Goal: Task Accomplishment & Management: Manage account settings

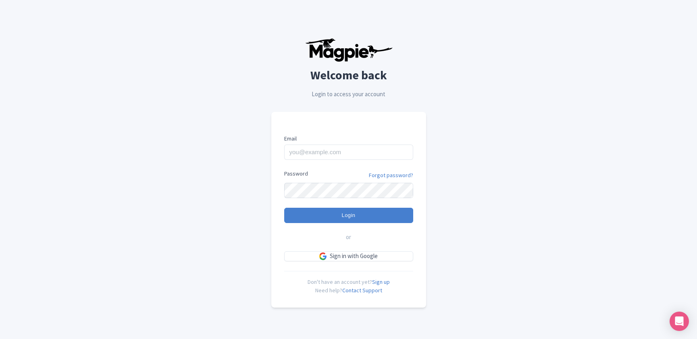
click at [373, 143] on label "Email" at bounding box center [348, 139] width 129 height 8
click at [373, 145] on input "Email" at bounding box center [348, 152] width 129 height 15
click at [373, 150] on input "Email" at bounding box center [348, 152] width 129 height 15
click at [361, 155] on input "Email" at bounding box center [348, 152] width 129 height 15
type input "adwords@capacityinteractive.com"
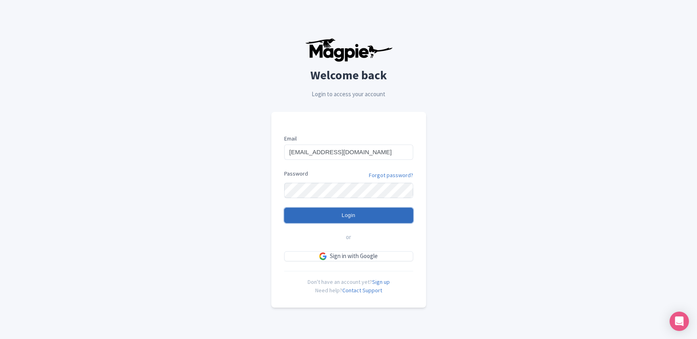
click at [385, 212] on input "Login" at bounding box center [348, 215] width 129 height 15
type input "Logging in..."
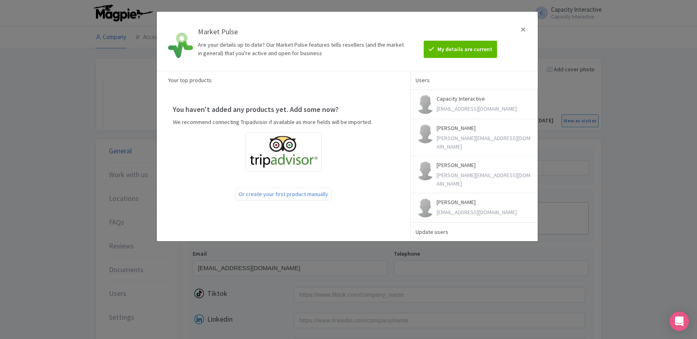
scroll to position [198, 0]
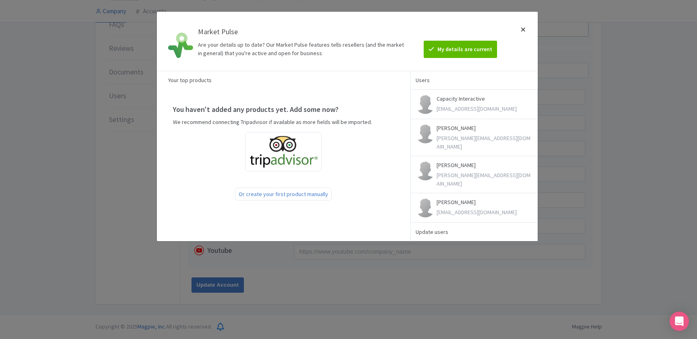
click at [525, 30] on div at bounding box center [522, 41] width 19 height 46
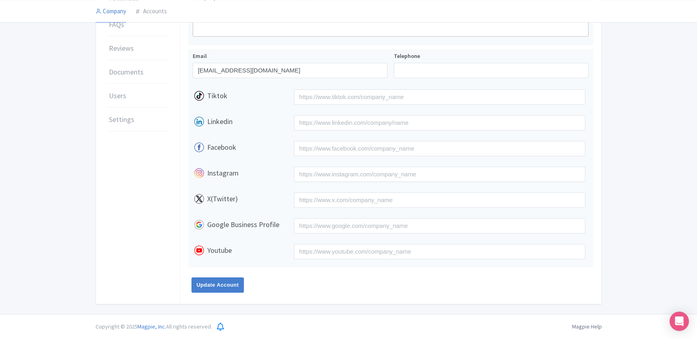
scroll to position [0, 0]
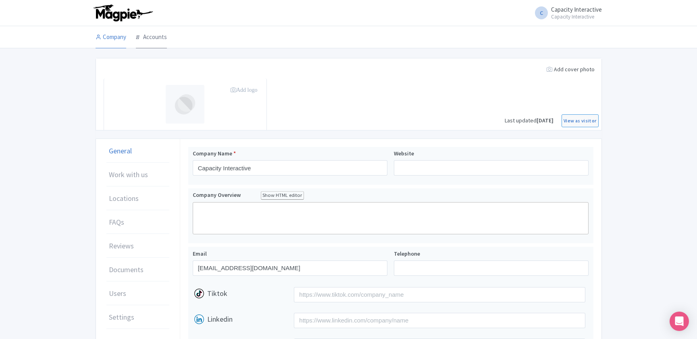
click at [160, 41] on link "Accounts" at bounding box center [151, 37] width 31 height 23
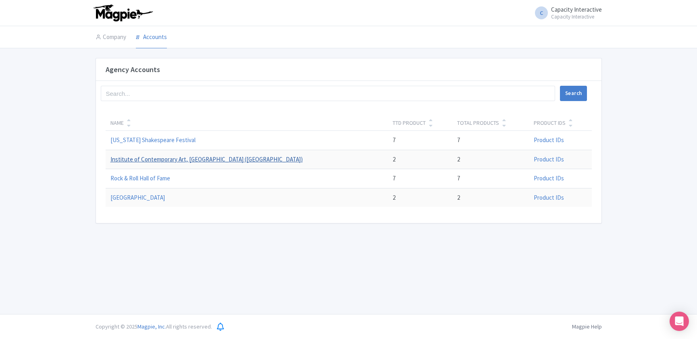
click at [151, 159] on link "Institute of Contemporary Art, Boston (ICA)" at bounding box center [206, 159] width 192 height 8
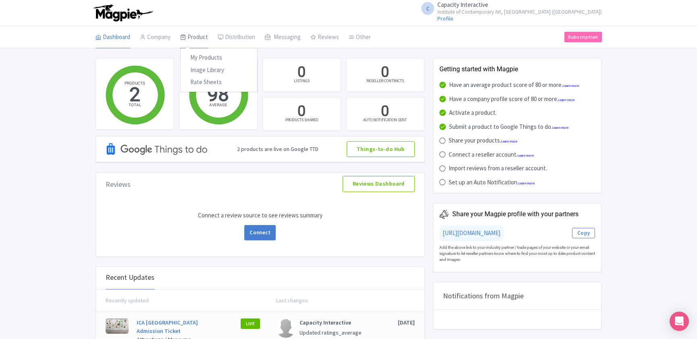
click at [193, 36] on link "Product" at bounding box center [194, 37] width 28 height 23
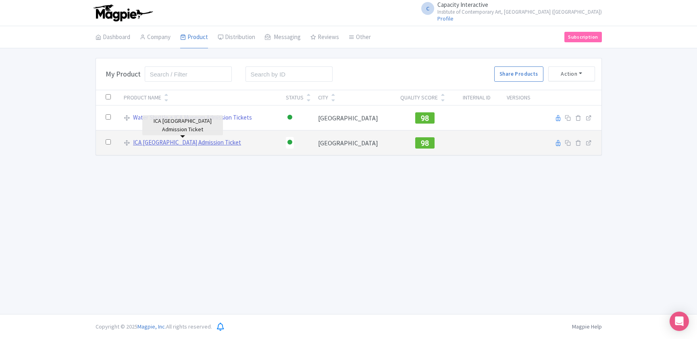
click at [208, 142] on link "ICA [GEOGRAPHIC_DATA] Admission Ticket" at bounding box center [187, 142] width 108 height 9
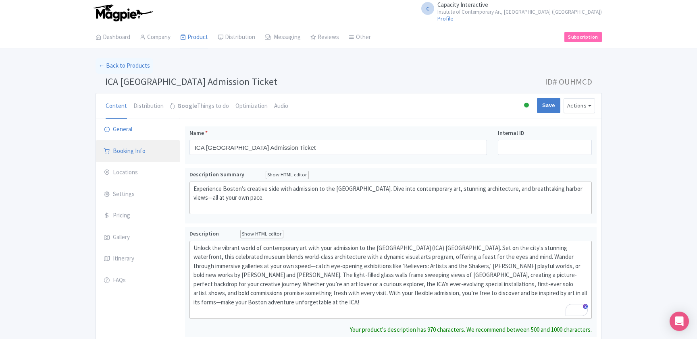
click at [152, 147] on link "Booking Info" at bounding box center [138, 151] width 84 height 23
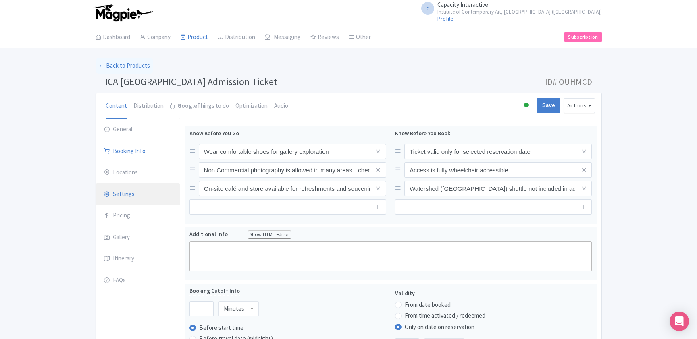
click at [117, 191] on link "Settings" at bounding box center [138, 194] width 84 height 23
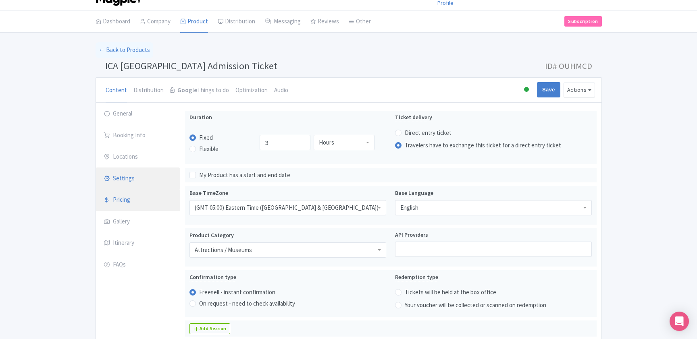
scroll to position [17, 0]
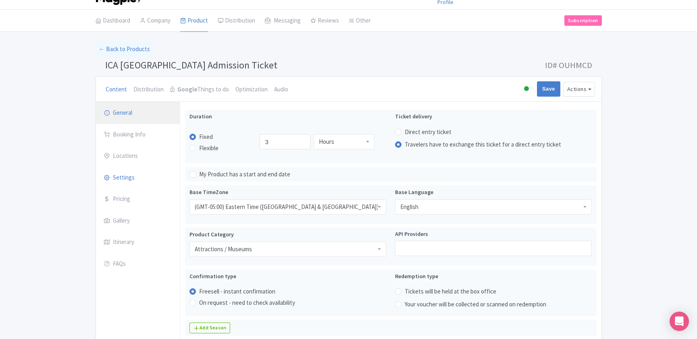
click at [137, 115] on link "General" at bounding box center [138, 113] width 84 height 23
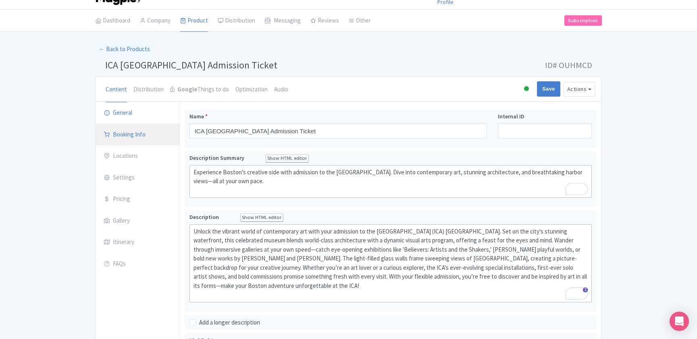
click at [134, 131] on link "Booking Info" at bounding box center [138, 135] width 84 height 23
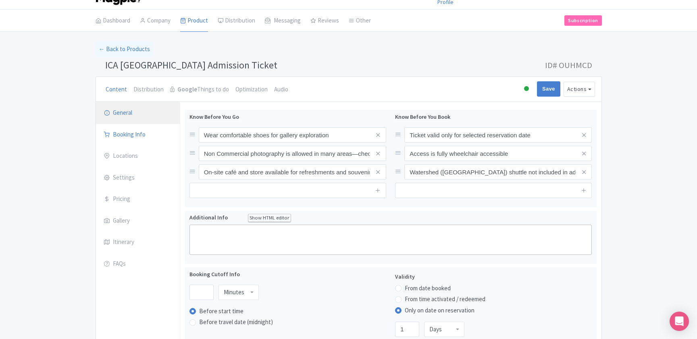
click at [135, 117] on link "General" at bounding box center [138, 113] width 84 height 23
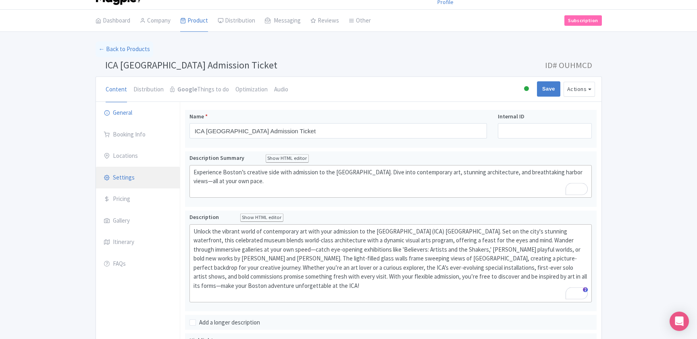
click at [132, 178] on link "Settings" at bounding box center [138, 178] width 84 height 23
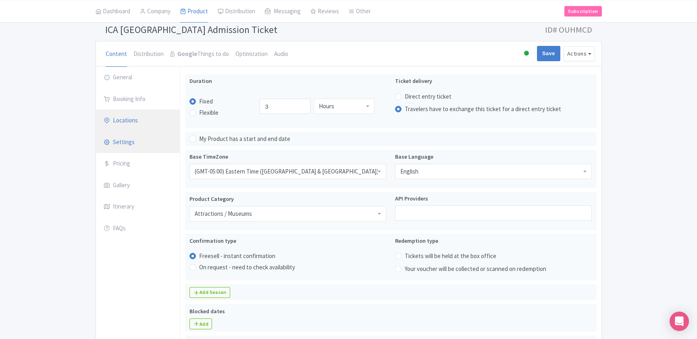
scroll to position [0, 0]
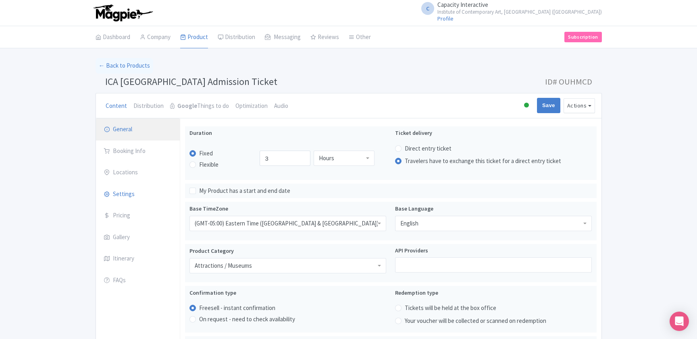
click at [134, 131] on link "General" at bounding box center [138, 129] width 84 height 23
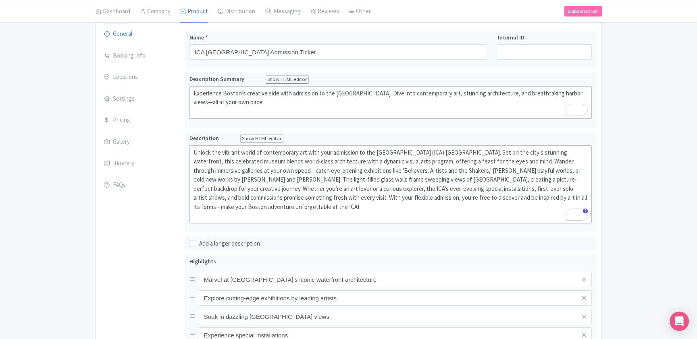
scroll to position [98, 0]
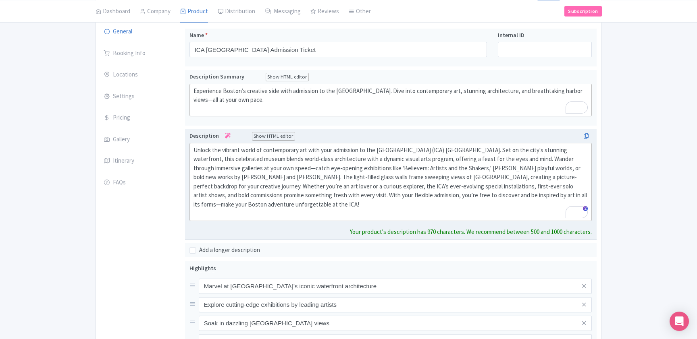
click at [291, 183] on div "Unlock the vibrant world of contemporary art with your admission to the Institu…" at bounding box center [390, 182] width 394 height 73
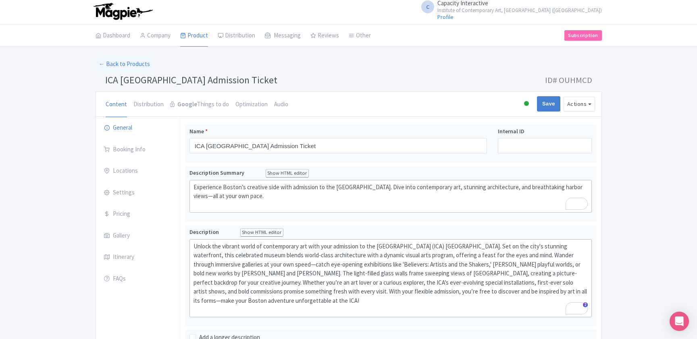
scroll to position [0, 0]
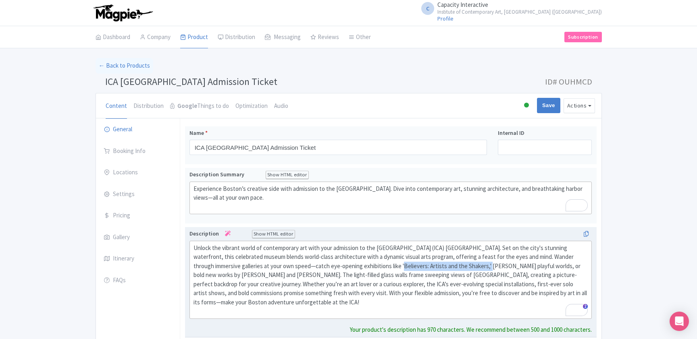
drag, startPoint x: 469, startPoint y: 265, endPoint x: 381, endPoint y: 265, distance: 87.8
click at [381, 265] on div "Unlock the vibrant world of contemporary art with your admission to the Institu…" at bounding box center [390, 280] width 394 height 73
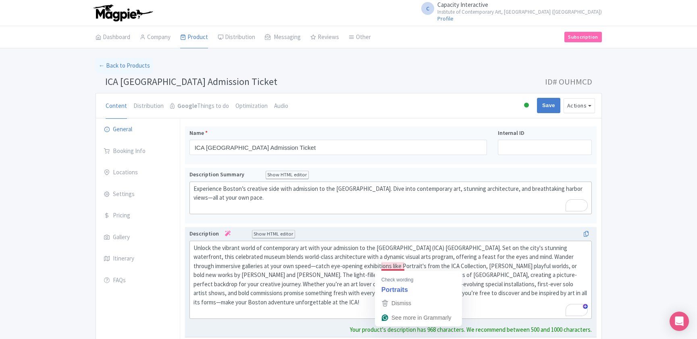
click at [398, 267] on div "Unlock the vibrant world of contemporary art with your admission to the Institu…" at bounding box center [390, 280] width 394 height 73
click at [402, 266] on div "Unlock the vibrant world of contemporary art with your admission to the Institu…" at bounding box center [390, 280] width 394 height 73
type trix-editor "<div>Unlock the vibrant world of contemporary art with your admission to the In…"
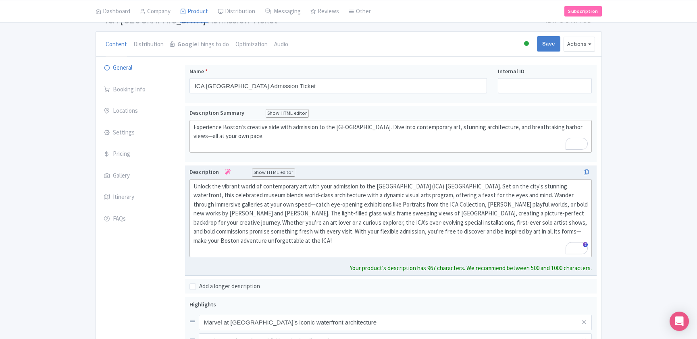
scroll to position [61, 0]
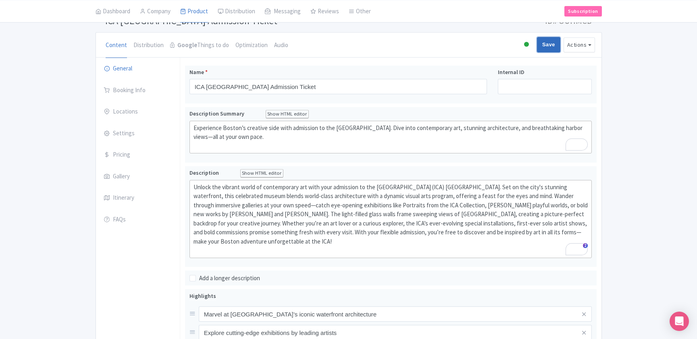
click at [547, 44] on input "Save" at bounding box center [548, 44] width 23 height 15
type input "Saving..."
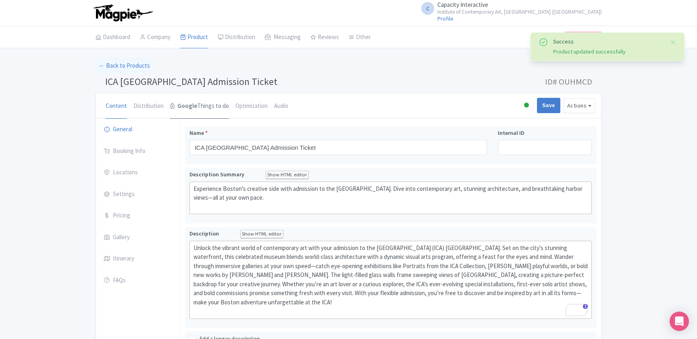
click at [192, 110] on strong "Google" at bounding box center [187, 106] width 20 height 9
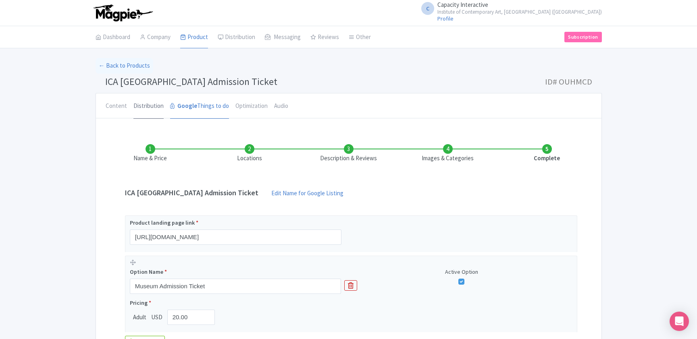
click at [149, 108] on link "Distribution" at bounding box center [148, 106] width 30 height 26
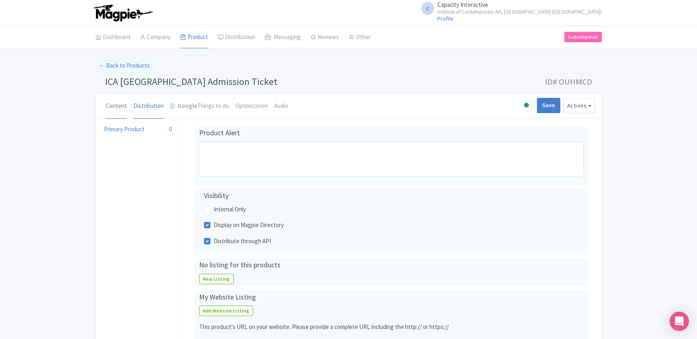
click at [118, 107] on link "Content" at bounding box center [116, 106] width 21 height 26
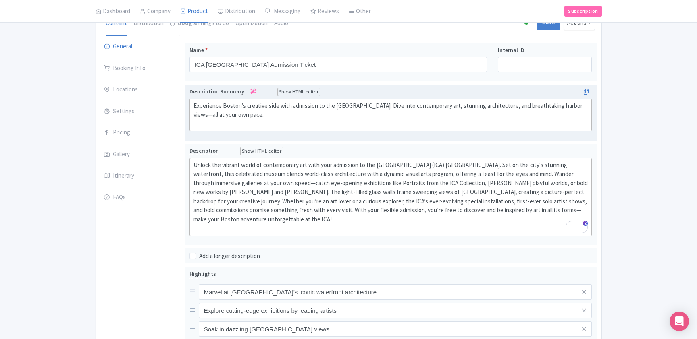
scroll to position [83, 0]
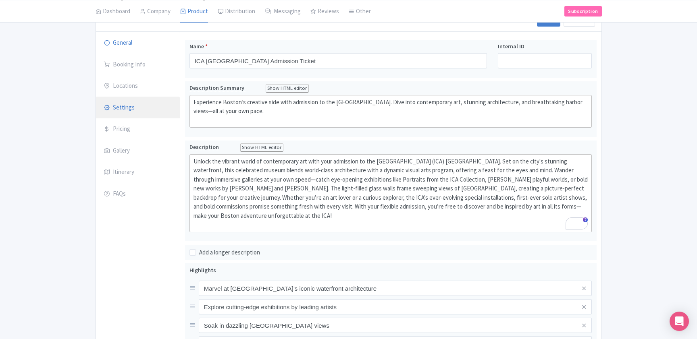
click at [130, 106] on link "Settings" at bounding box center [138, 108] width 84 height 23
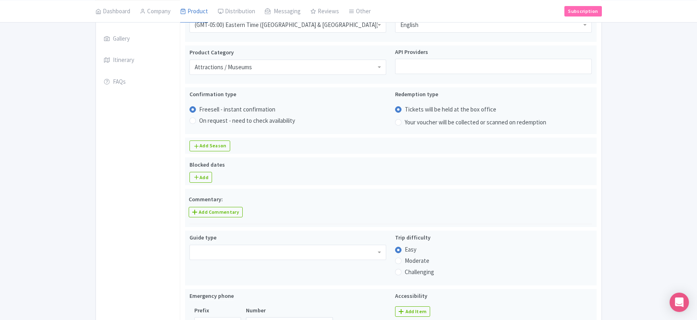
scroll to position [0, 0]
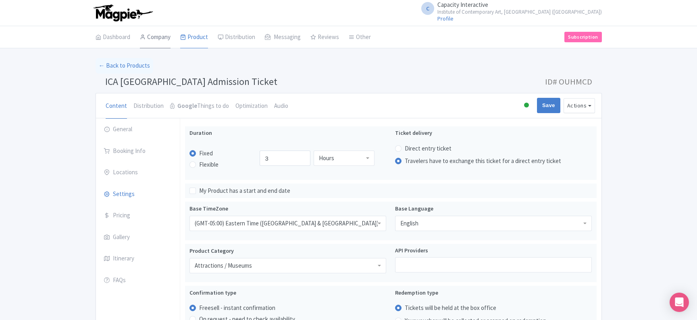
click at [162, 40] on link "Company" at bounding box center [155, 37] width 31 height 23
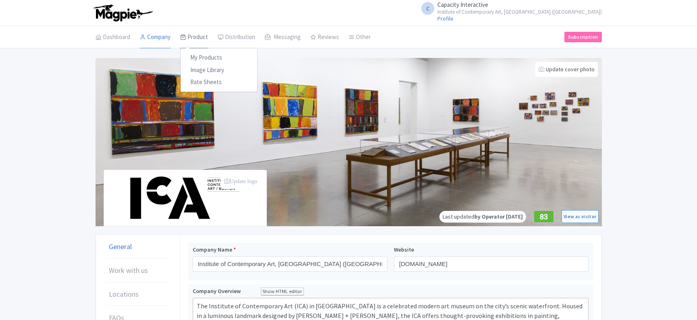
type input "[EMAIL_ADDRESS][DOMAIN_NAME]"
click at [190, 36] on link "Product" at bounding box center [194, 37] width 28 height 23
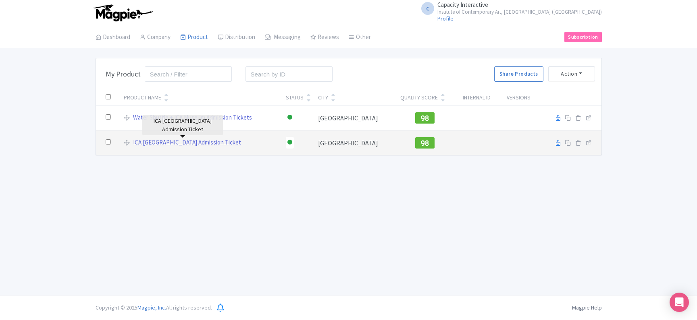
click at [206, 142] on link "ICA [GEOGRAPHIC_DATA] Admission Ticket" at bounding box center [187, 142] width 108 height 9
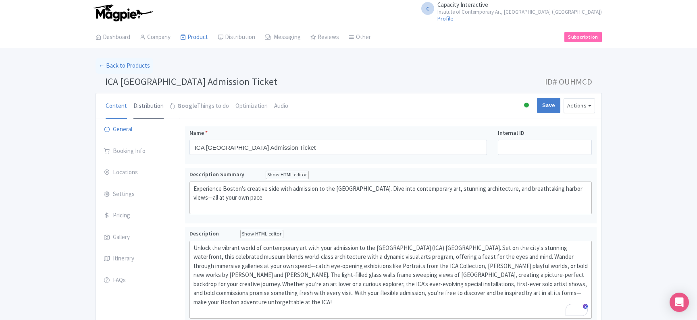
click at [152, 109] on link "Distribution" at bounding box center [148, 106] width 30 height 26
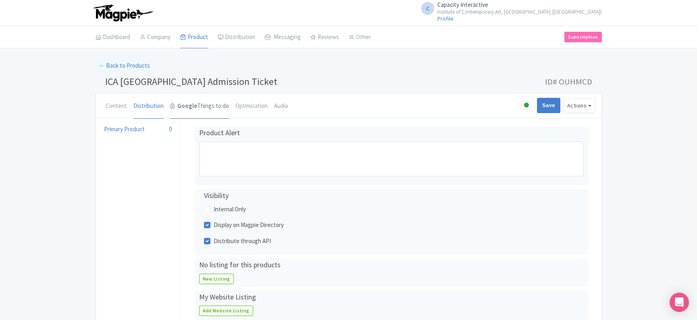
click at [192, 107] on strong "Google" at bounding box center [187, 106] width 20 height 9
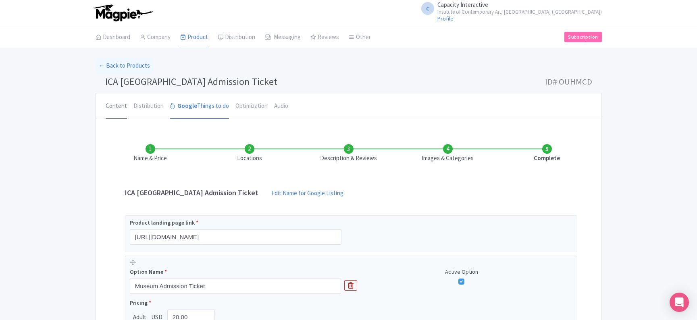
click at [121, 102] on link "Content" at bounding box center [116, 106] width 21 height 26
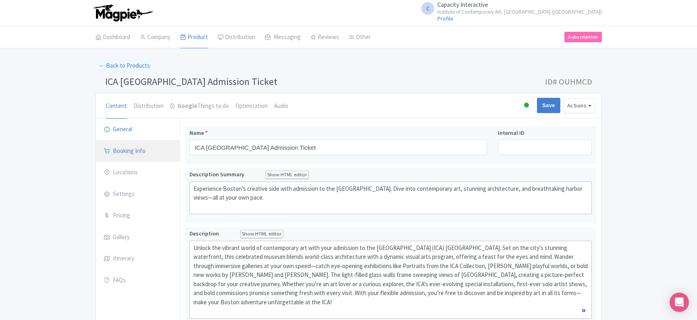
click at [137, 158] on link "Booking Info" at bounding box center [138, 151] width 84 height 23
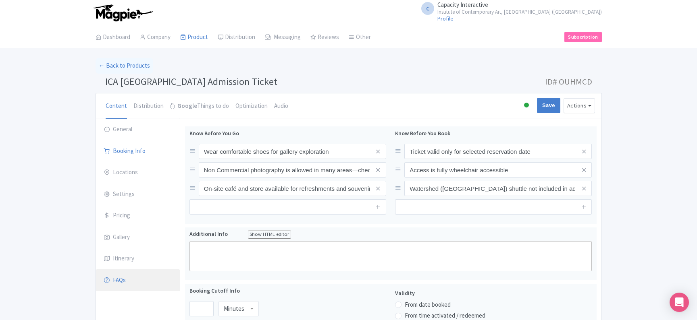
click at [130, 279] on link "FAQs" at bounding box center [138, 281] width 84 height 23
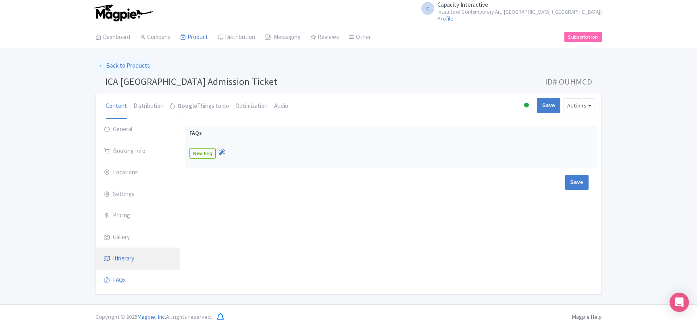
scroll to position [2, 0]
click at [143, 258] on link "Itinerary" at bounding box center [138, 257] width 84 height 23
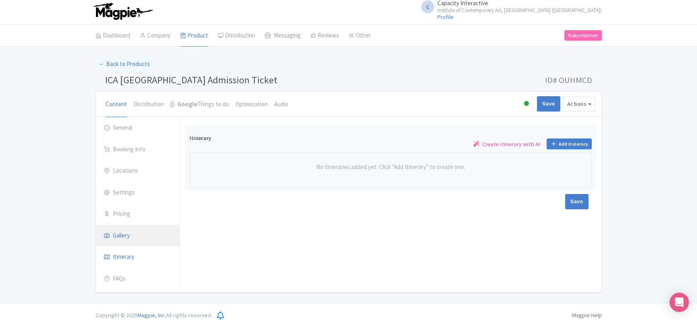
click at [135, 236] on link "Gallery" at bounding box center [138, 236] width 84 height 23
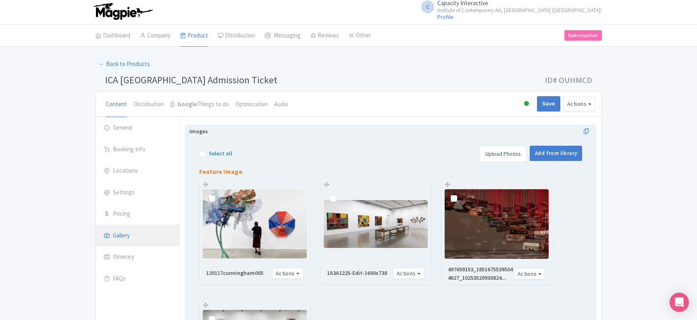
click at [339, 194] on label at bounding box center [339, 194] width 0 height 0
click at [339, 195] on input "checkbox" at bounding box center [341, 191] width 5 height 5
checkbox input "true"
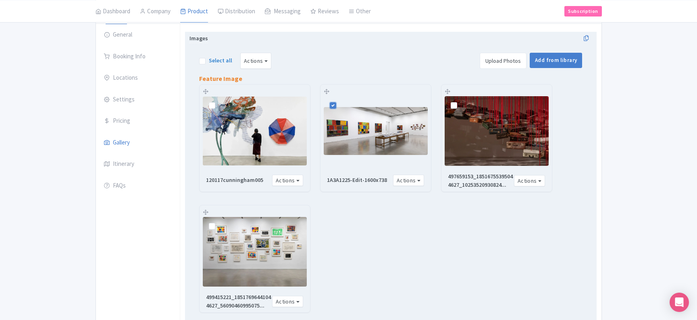
scroll to position [49, 0]
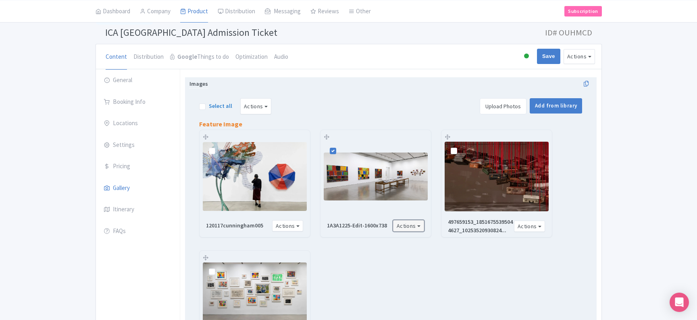
click at [409, 226] on button "Actions" at bounding box center [408, 226] width 31 height 12
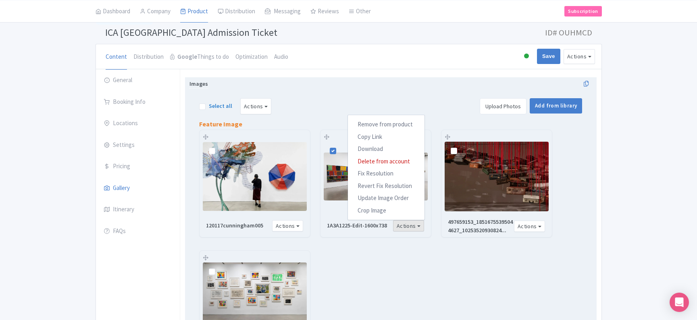
click at [388, 259] on div "120117cunningham005 Actions Remove from product Copy Link https://res.cloudinar…" at bounding box center [390, 245] width 402 height 234
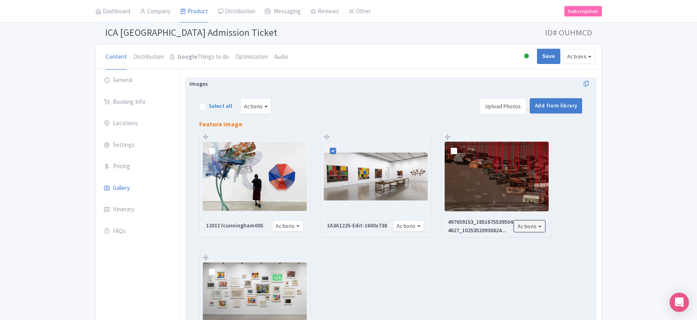
click at [526, 226] on button "Actions" at bounding box center [529, 227] width 31 height 12
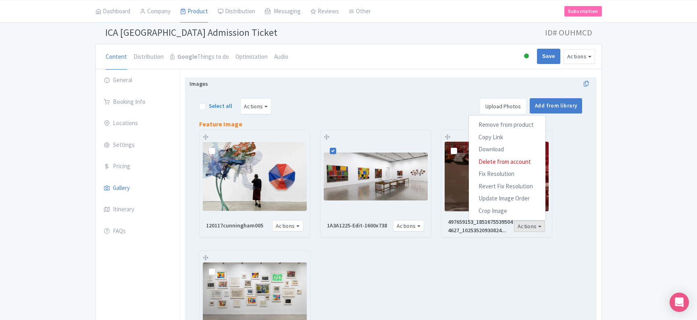
click at [417, 271] on div "120117cunningham005 Actions Remove from product Copy Link https://res.cloudinar…" at bounding box center [390, 245] width 402 height 234
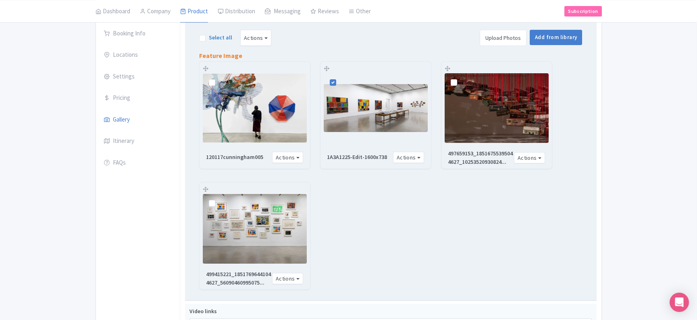
scroll to position [203, 0]
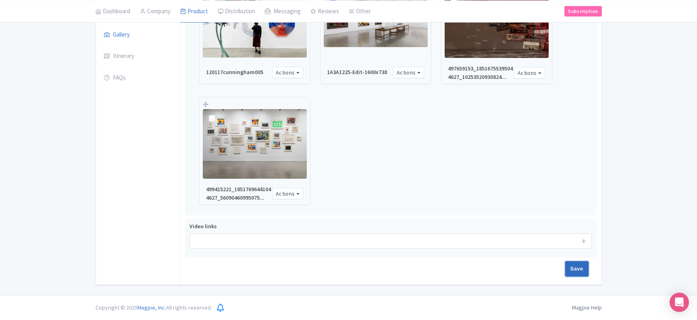
click at [578, 268] on input "Save" at bounding box center [576, 268] width 23 height 15
type input "Saving..."
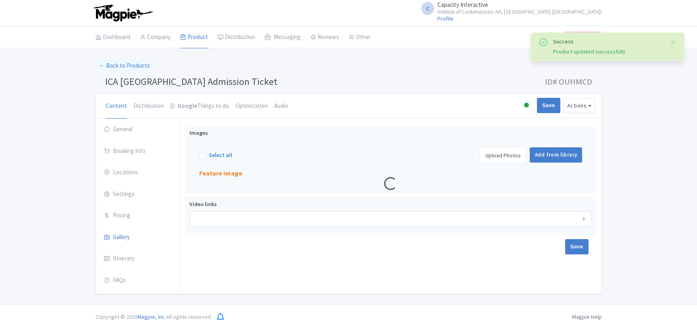
scroll to position [9, 0]
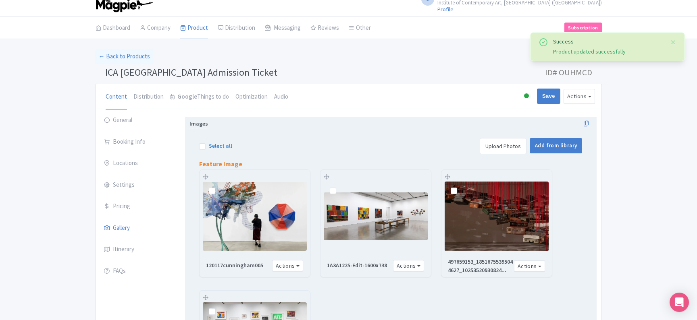
click at [218, 187] on label at bounding box center [218, 187] width 0 height 0
click at [218, 187] on input "checkbox" at bounding box center [220, 184] width 5 height 5
checkbox input "true"
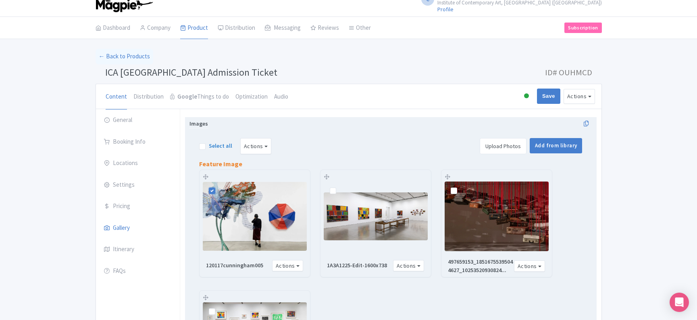
click at [339, 187] on label at bounding box center [339, 187] width 0 height 0
click at [339, 187] on input "checkbox" at bounding box center [341, 184] width 5 height 5
checkbox input "true"
click at [256, 153] on button "Actions" at bounding box center [255, 146] width 31 height 16
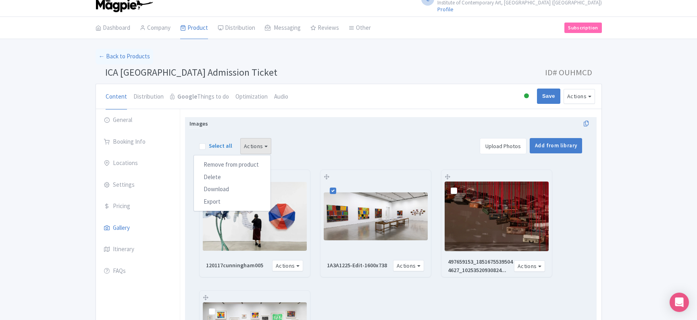
click at [334, 140] on div "Select all Actions Remove from product Delete Download Export Upscale with Magp…" at bounding box center [390, 146] width 383 height 16
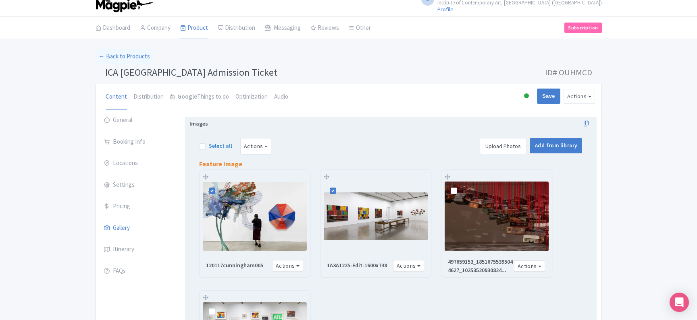
click at [218, 187] on label at bounding box center [218, 187] width 0 height 0
click at [218, 187] on input "checkbox" at bounding box center [220, 184] width 5 height 5
checkbox input "false"
drag, startPoint x: 330, startPoint y: 190, endPoint x: 351, endPoint y: 190, distance: 21.0
click at [339, 187] on label at bounding box center [339, 187] width 0 height 0
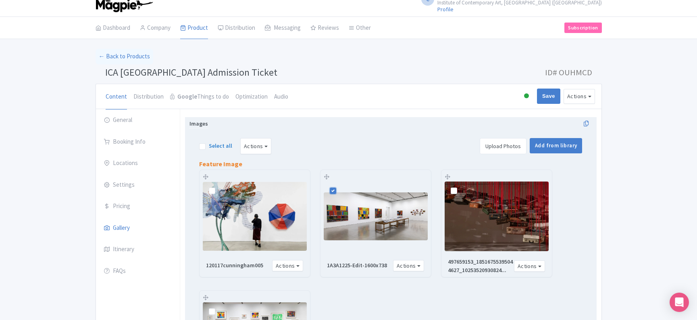
click at [339, 187] on input "checkbox" at bounding box center [341, 184] width 5 height 5
checkbox input "false"
click at [460, 187] on label at bounding box center [460, 187] width 0 height 0
click at [460, 187] on input "checkbox" at bounding box center [462, 184] width 5 height 5
checkbox input "true"
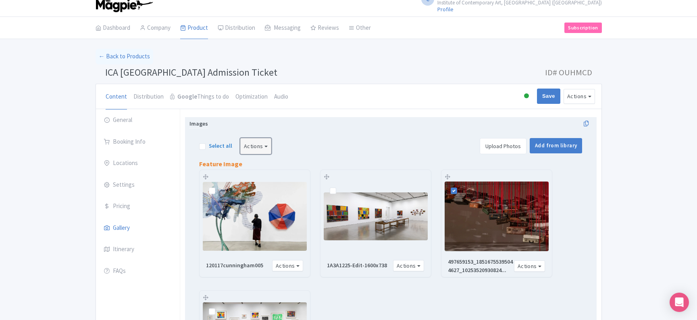
click at [261, 148] on button "Actions" at bounding box center [255, 146] width 31 height 16
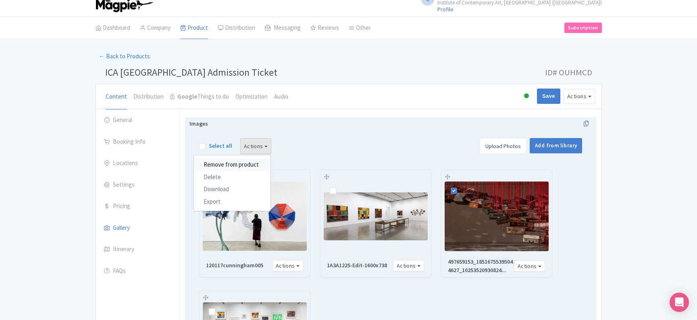
click at [253, 161] on link "Remove from product" at bounding box center [232, 165] width 77 height 12
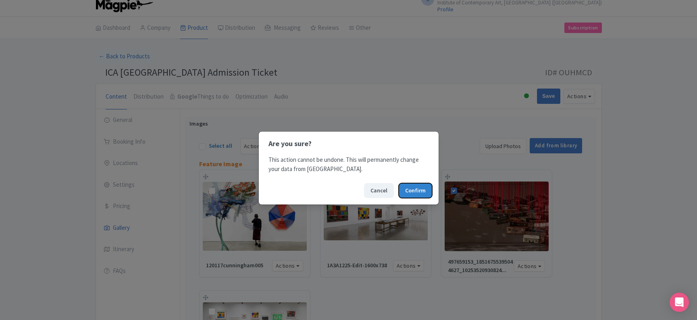
click at [426, 188] on button "Confirm" at bounding box center [414, 190] width 33 height 15
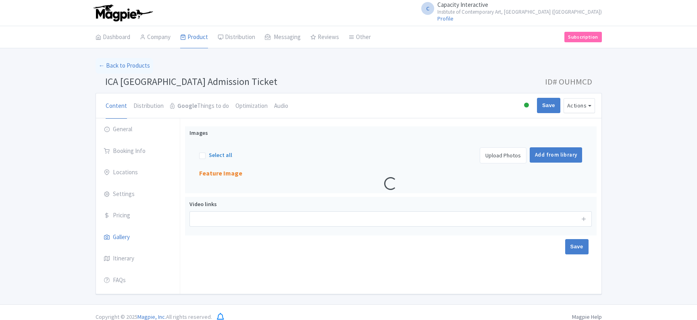
scroll to position [9, 0]
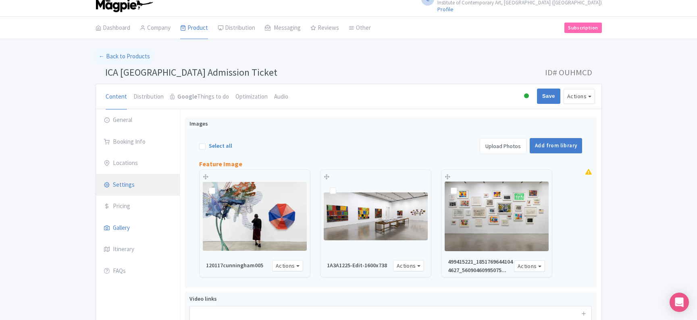
click at [129, 187] on link "Settings" at bounding box center [138, 185] width 84 height 23
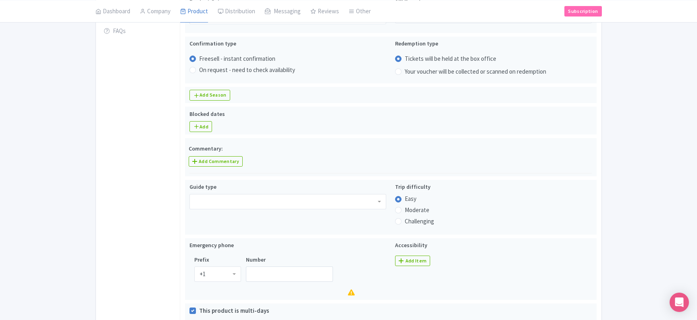
scroll to position [0, 0]
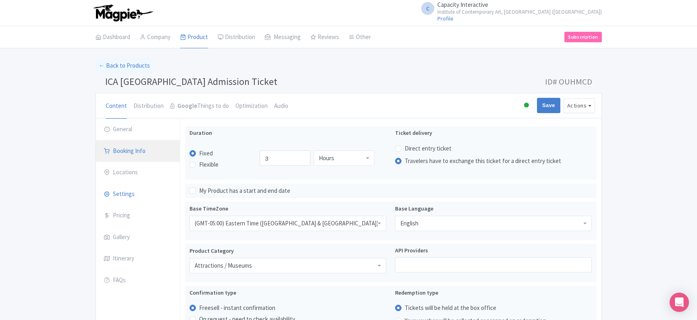
click at [153, 151] on link "Booking Info" at bounding box center [138, 151] width 84 height 23
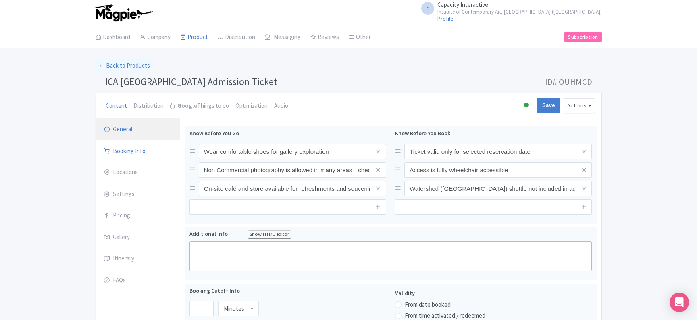
click at [146, 132] on link "General" at bounding box center [138, 129] width 84 height 23
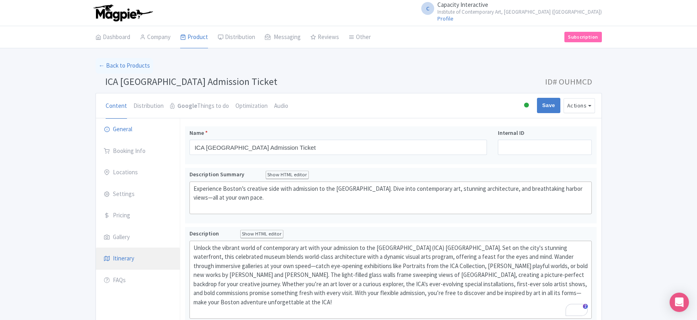
click at [141, 256] on link "Itinerary" at bounding box center [138, 259] width 84 height 23
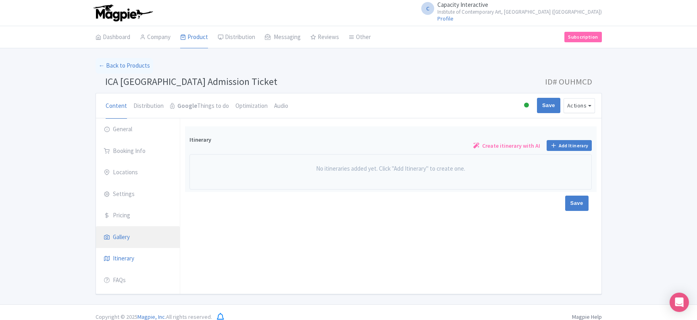
click at [144, 236] on link "Gallery" at bounding box center [138, 237] width 84 height 23
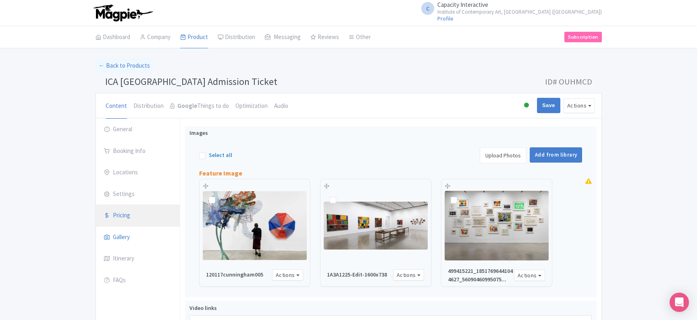
click at [141, 219] on link "Pricing" at bounding box center [138, 216] width 84 height 23
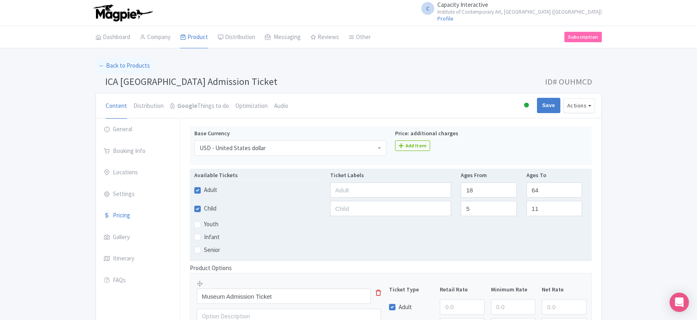
click at [204, 251] on label "Senior" at bounding box center [212, 250] width 16 height 9
click at [204, 250] on input "Senior" at bounding box center [206, 247] width 5 height 5
checkbox input "true"
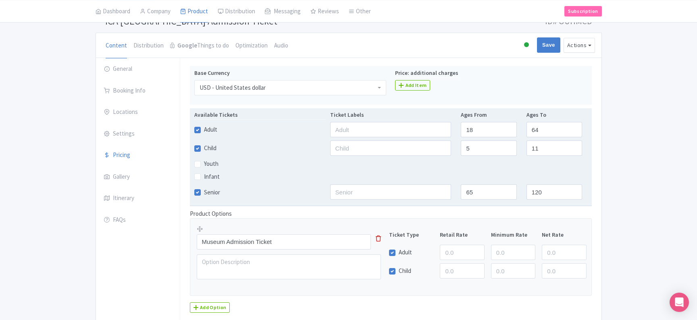
scroll to position [60, 0]
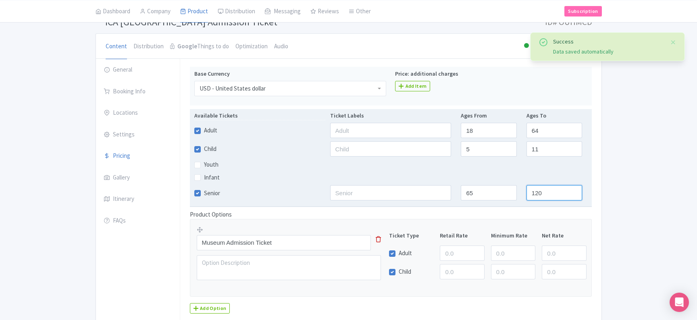
click at [549, 195] on input "120" at bounding box center [554, 192] width 56 height 15
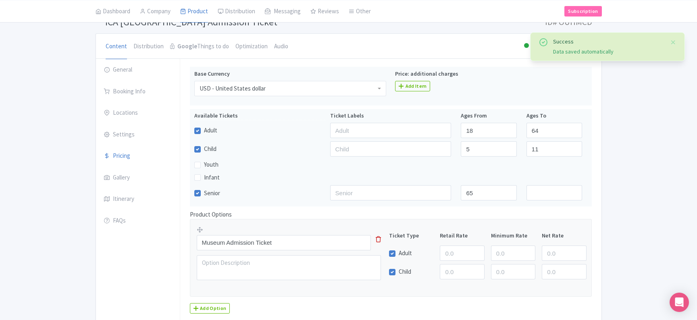
click at [618, 190] on div "Success Data saved automatically ← Back to Products ICA Boston Museum Admission…" at bounding box center [348, 174] width 697 height 352
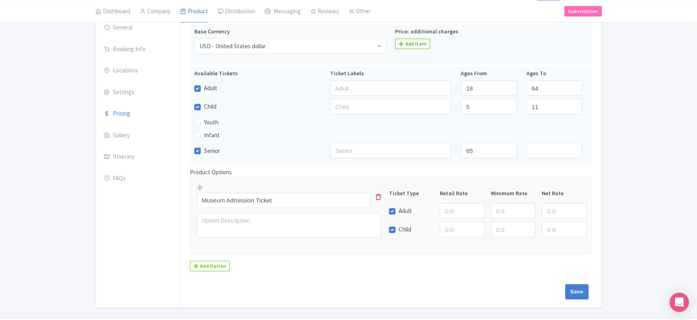
scroll to position [100, 0]
click at [429, 246] on fieldset "Museum Admission Ticket This tip has not data. Code: tip_option_name Ticket Typ…" at bounding box center [391, 218] width 402 height 78
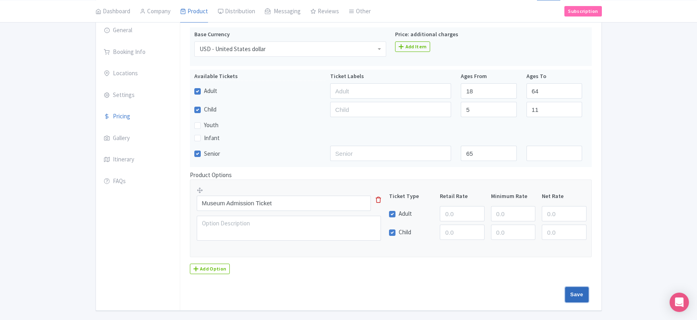
click at [573, 297] on input "Save" at bounding box center [576, 294] width 23 height 15
type input "Update Product"
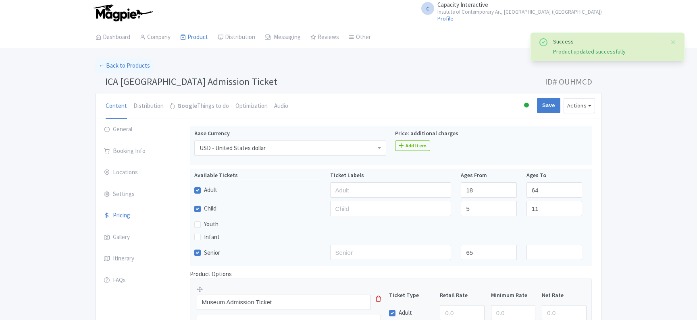
scroll to position [125, 0]
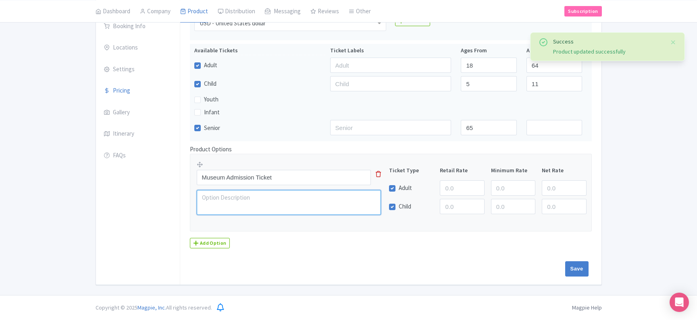
click at [321, 205] on textarea at bounding box center [289, 202] width 185 height 25
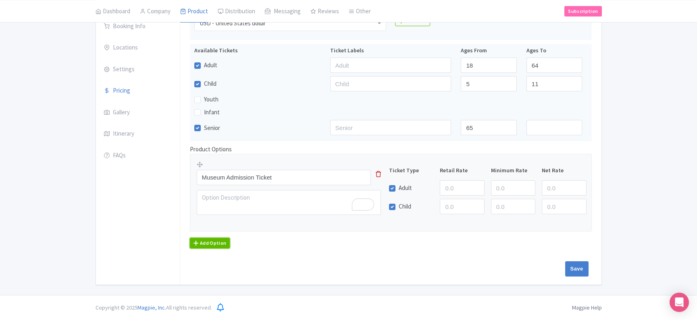
click at [212, 243] on link "Add Option" at bounding box center [210, 243] width 40 height 10
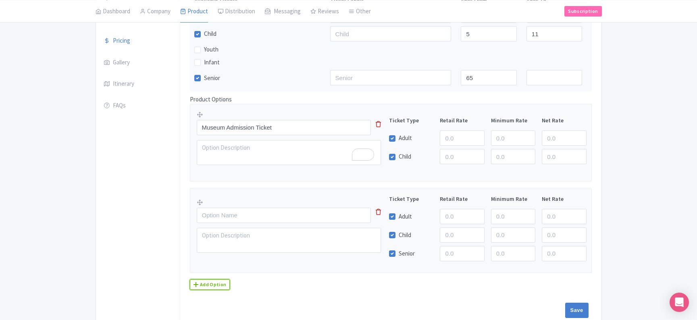
scroll to position [178, 0]
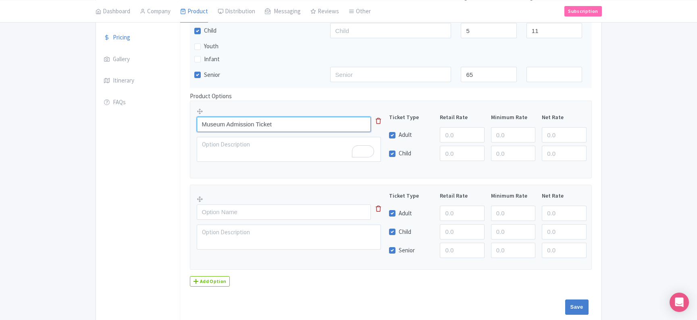
click at [274, 124] on input "Museum Admission Ticket" at bounding box center [284, 124] width 174 height 15
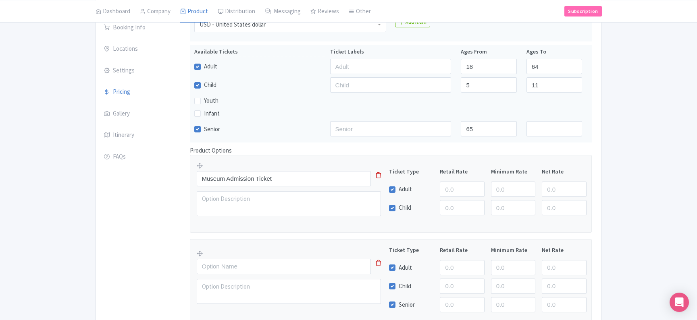
scroll to position [123, 0]
click at [267, 181] on input "Museum Admission Ticket" at bounding box center [284, 179] width 174 height 15
click at [250, 264] on input "text" at bounding box center [284, 267] width 174 height 15
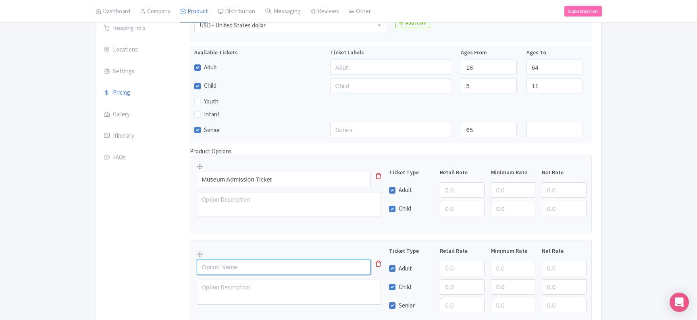
paste input "Museum Admission Ticket"
type input "Museum Admission Ticket"
click at [436, 226] on fieldset "Museum Admission Ticket This tip has not data. Code: tip_option_name Ticket Typ…" at bounding box center [391, 195] width 402 height 78
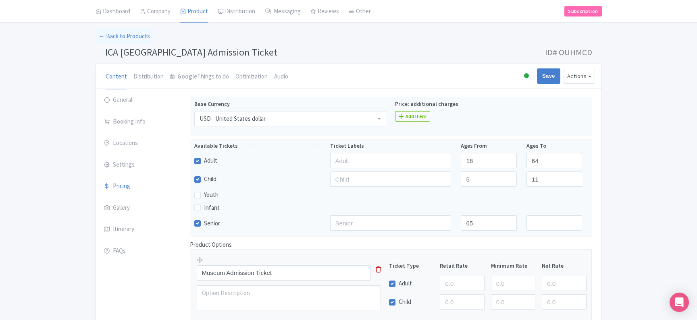
scroll to position [29, 0]
click at [583, 77] on button "Actions" at bounding box center [578, 76] width 31 height 15
click at [630, 81] on div "Success Product updated successfully ← Back to Products ICA Boston Museum Admis…" at bounding box center [348, 251] width 697 height 444
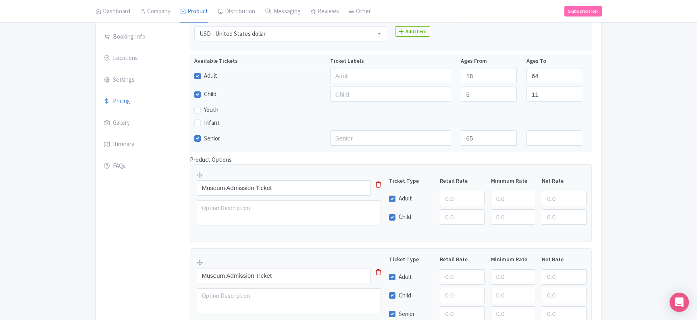
scroll to position [106, 0]
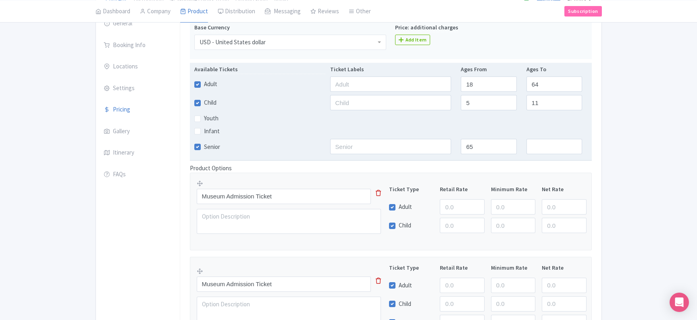
click at [204, 119] on label "Youth" at bounding box center [211, 118] width 15 height 9
click at [204, 119] on input "Youth" at bounding box center [206, 116] width 5 height 5
checkbox input "true"
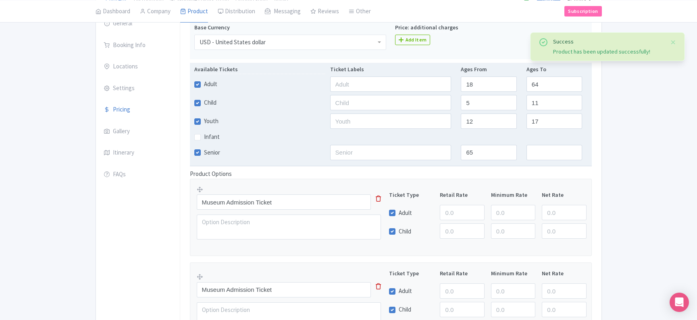
click at [204, 102] on label "Child" at bounding box center [210, 102] width 12 height 9
click at [204, 102] on input "Child" at bounding box center [206, 100] width 5 height 5
checkbox input "false"
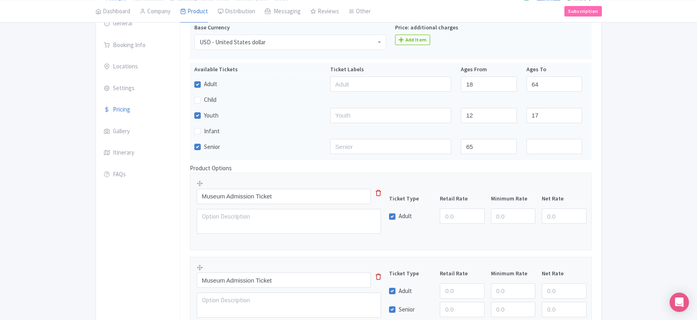
scroll to position [116, 0]
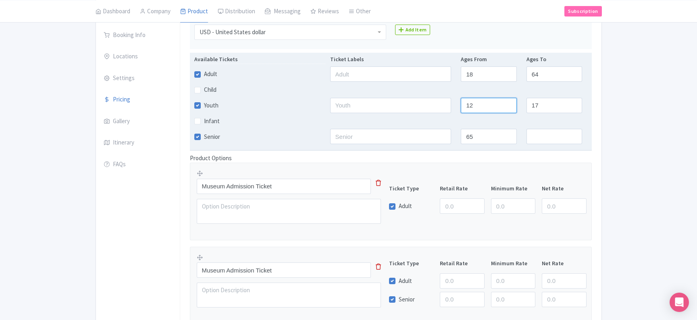
click at [494, 106] on input "12" at bounding box center [488, 105] width 56 height 15
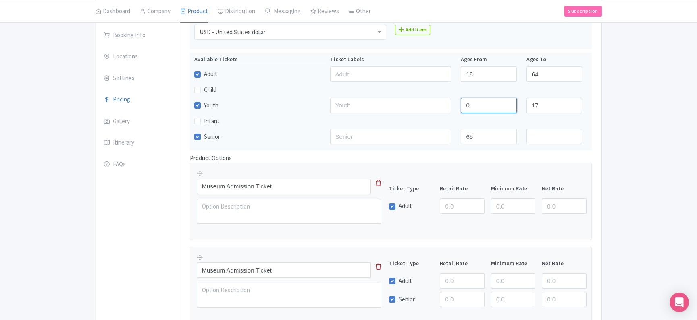
type input "0"
click at [639, 110] on div "Success Product has been updated successfully! ← Back to Products ICA Boston Mu…" at bounding box center [348, 160] width 697 height 436
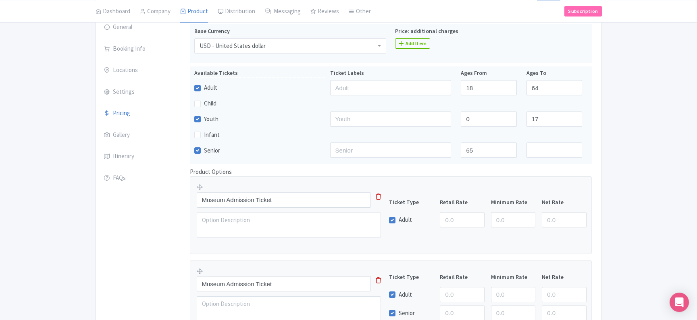
scroll to position [209, 0]
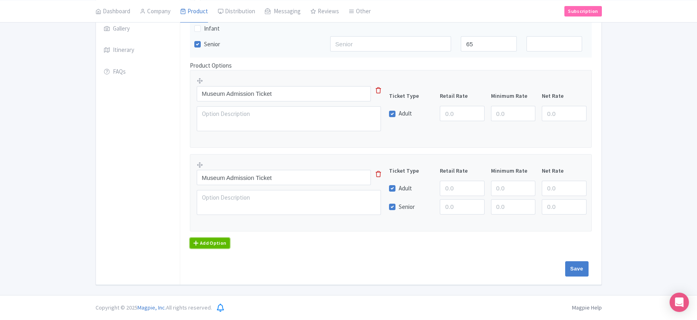
click at [214, 244] on link "Add Option" at bounding box center [210, 243] width 40 height 10
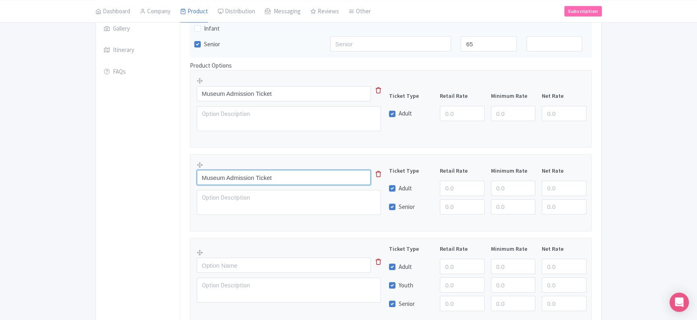
click at [280, 174] on input "Museum Admission Ticket" at bounding box center [284, 177] width 174 height 15
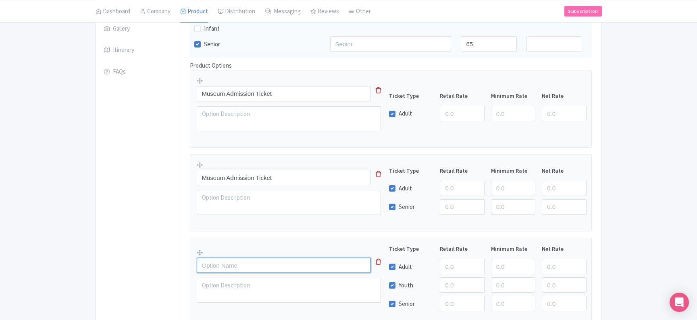
click at [220, 267] on input "text" at bounding box center [284, 265] width 174 height 15
paste input "Museum Admission Ticket"
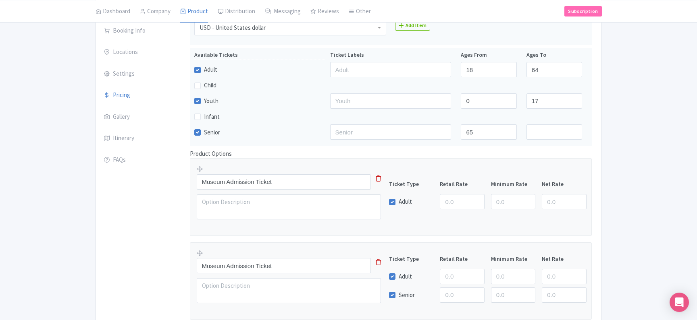
scroll to position [120, 0]
type input "Museum Admission Ticket"
click at [381, 178] on div "Museum Admission Ticket This tip has not data. Code: tip_option_name" at bounding box center [294, 195] width 194 height 59
click at [379, 178] on icon at bounding box center [377, 179] width 5 height 6
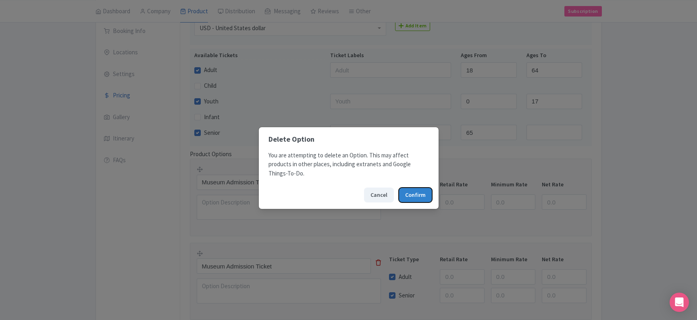
click at [415, 194] on button "Confirm" at bounding box center [414, 195] width 33 height 15
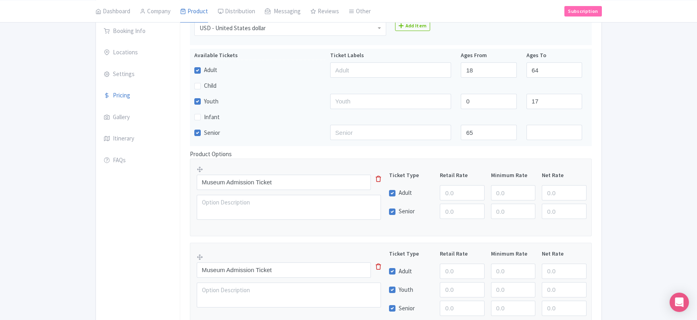
click at [377, 178] on icon at bounding box center [377, 179] width 5 height 6
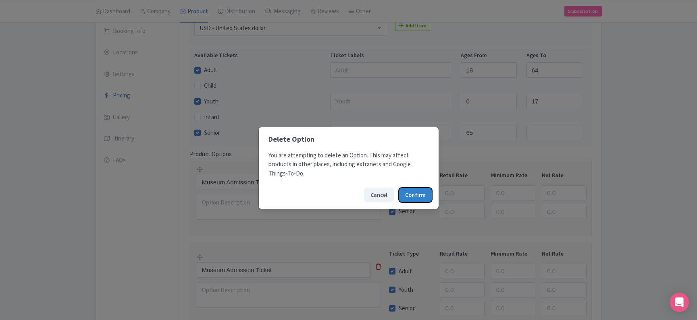
click at [404, 197] on button "Confirm" at bounding box center [414, 195] width 33 height 15
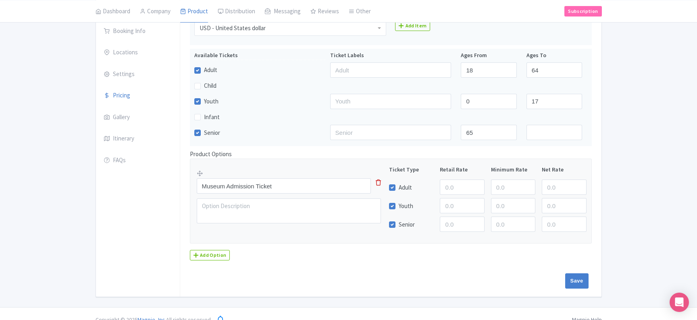
click at [469, 274] on div "Save" at bounding box center [389, 281] width 398 height 15
click at [576, 283] on input "Save" at bounding box center [576, 281] width 23 height 15
type input "Update Product"
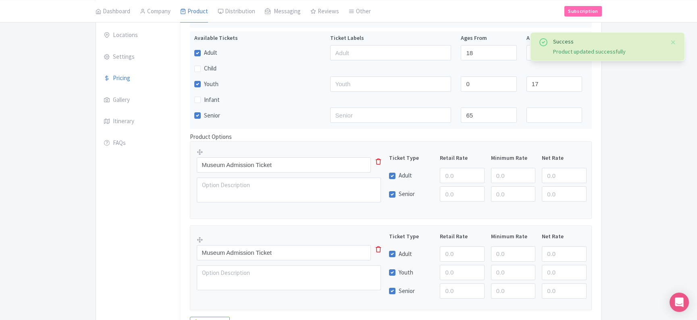
scroll to position [133, 0]
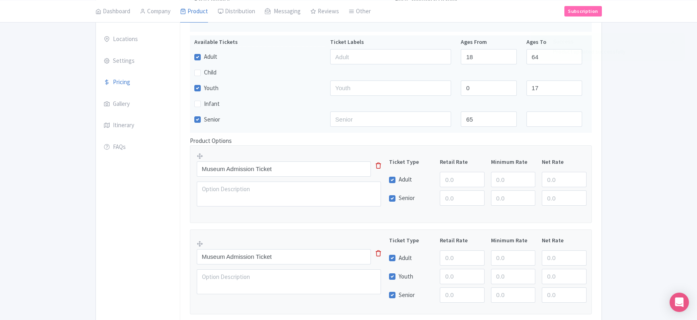
click at [380, 163] on icon at bounding box center [377, 166] width 5 height 6
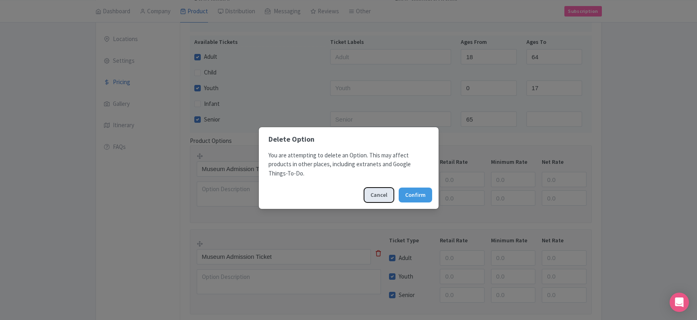
click at [387, 197] on button "Cancel" at bounding box center [379, 195] width 30 height 15
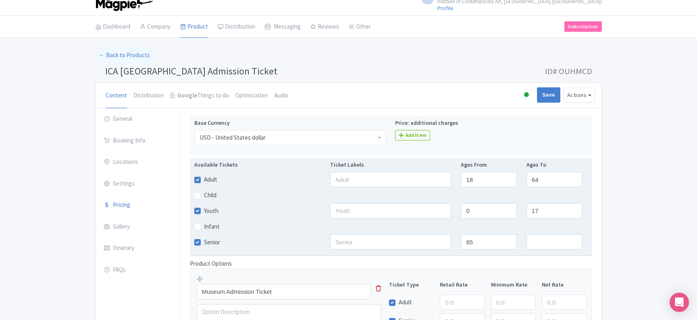
scroll to position [0, 0]
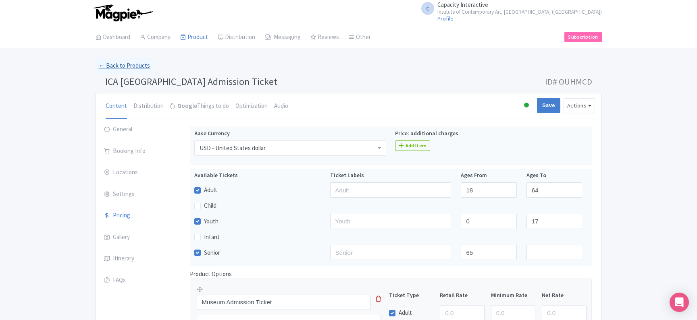
click at [140, 62] on link "← Back to Products" at bounding box center [124, 66] width 58 height 16
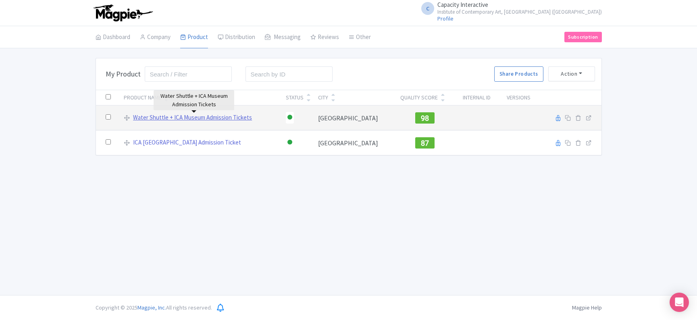
click at [170, 117] on link "Water Shuttle + ICA Museum Admission Tickets" at bounding box center [192, 117] width 119 height 9
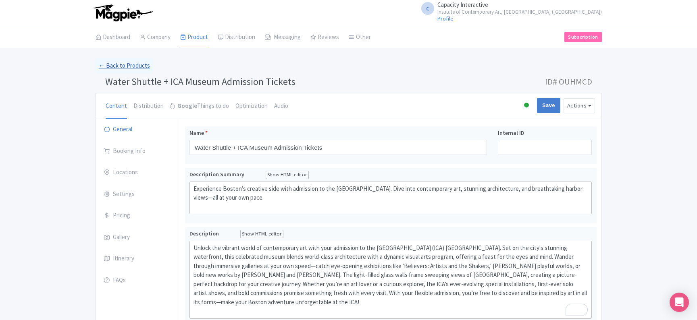
click at [137, 65] on link "← Back to Products" at bounding box center [124, 66] width 58 height 16
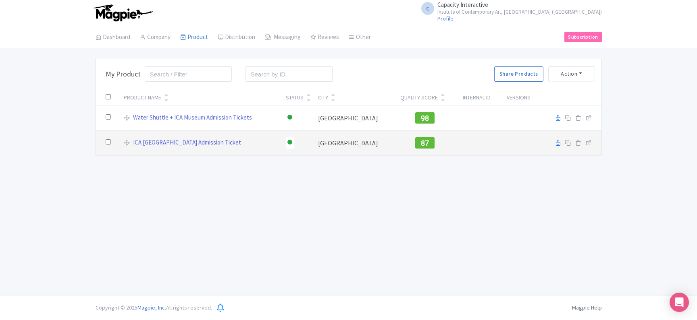
click at [415, 145] on div "87" at bounding box center [424, 142] width 19 height 11
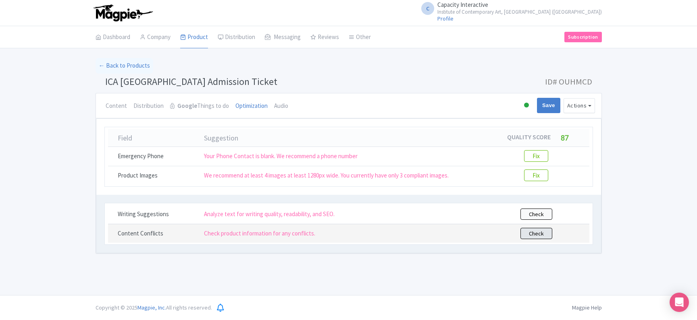
click at [541, 230] on btn "Check" at bounding box center [536, 233] width 32 height 11
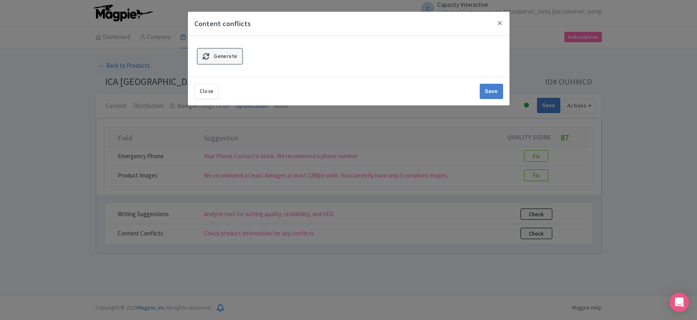
click at [225, 56] on span "Generate" at bounding box center [225, 56] width 23 height 7
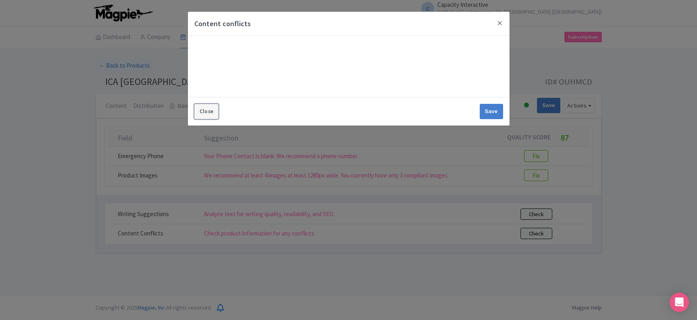
click at [203, 107] on button "Close" at bounding box center [206, 111] width 25 height 15
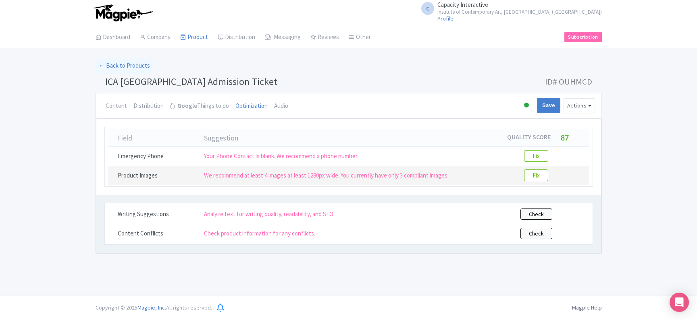
click at [232, 176] on td "We recommend at least 4 images at least 1280px wide. You currently have only 3 …" at bounding box center [348, 175] width 288 height 19
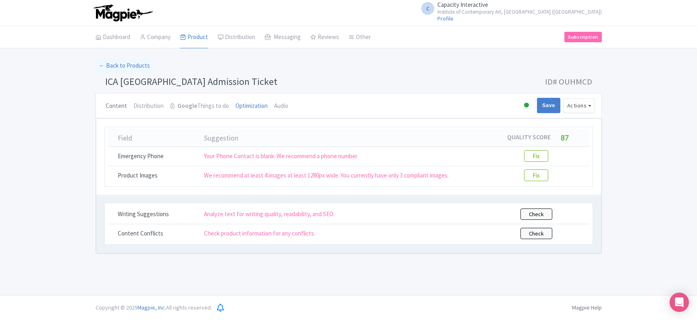
click at [116, 106] on link "Content" at bounding box center [116, 106] width 21 height 26
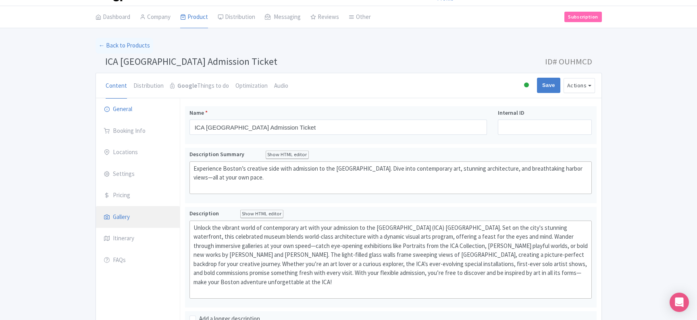
click at [132, 215] on link "Gallery" at bounding box center [138, 217] width 84 height 23
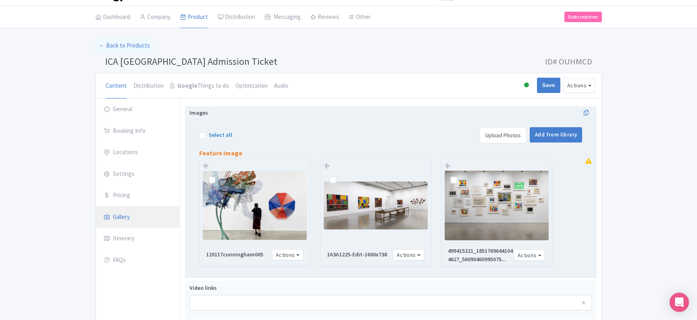
scroll to position [39, 0]
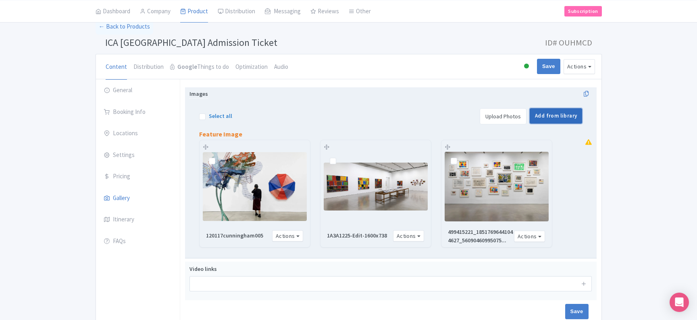
click at [551, 121] on link "Add from library" at bounding box center [555, 115] width 52 height 15
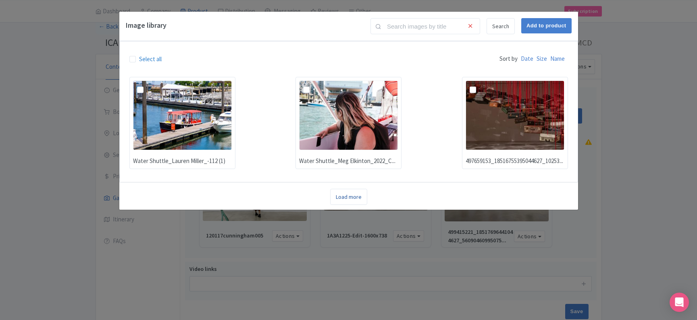
click at [349, 196] on link "Load more" at bounding box center [348, 197] width 37 height 16
click at [349, 195] on link "Load more" at bounding box center [348, 197] width 37 height 16
click at [642, 107] on div "Image library Search Add to product Select all Sort by Date Size Name Water Shu…" at bounding box center [348, 160] width 697 height 320
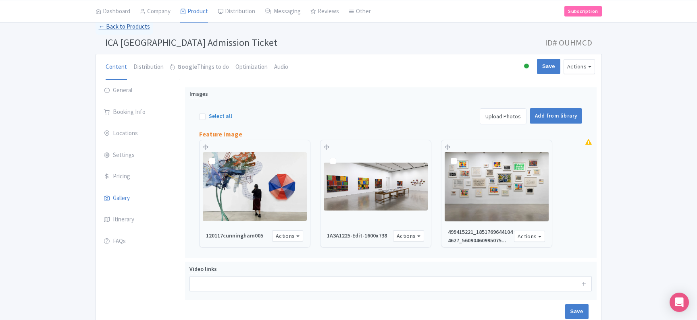
click at [129, 29] on link "← Back to Products" at bounding box center [124, 27] width 58 height 16
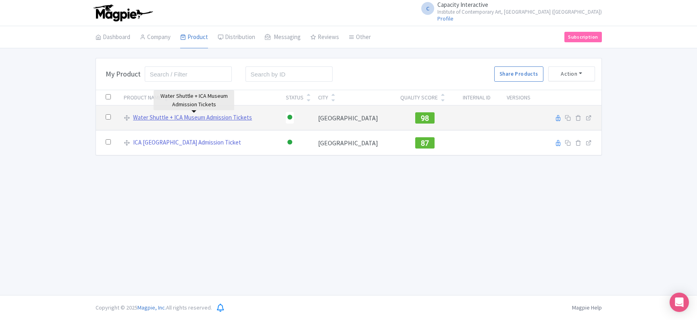
click at [167, 116] on link "Water Shuttle + ICA Museum Admission Tickets" at bounding box center [192, 117] width 119 height 9
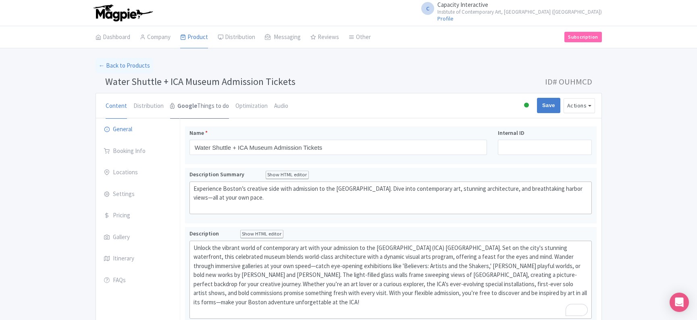
click at [172, 108] on icon at bounding box center [173, 106] width 6 height 6
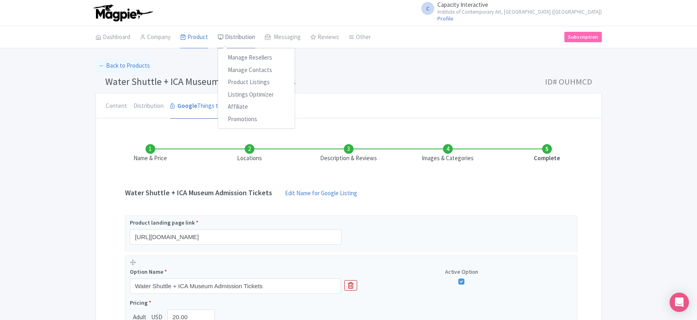
click at [232, 42] on link "Distribution" at bounding box center [236, 37] width 37 height 23
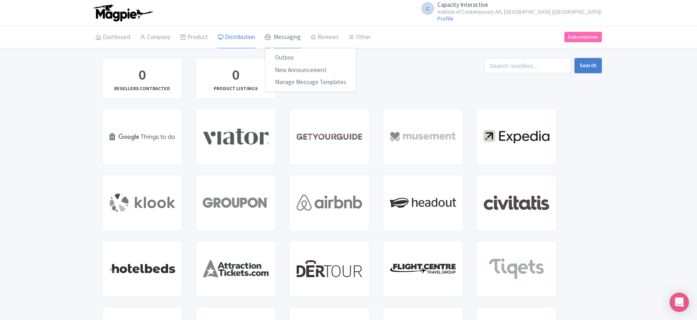
click at [289, 36] on link "Messaging" at bounding box center [283, 37] width 36 height 23
click at [318, 37] on link "Reviews" at bounding box center [324, 37] width 29 height 23
